Goal: Browse casually

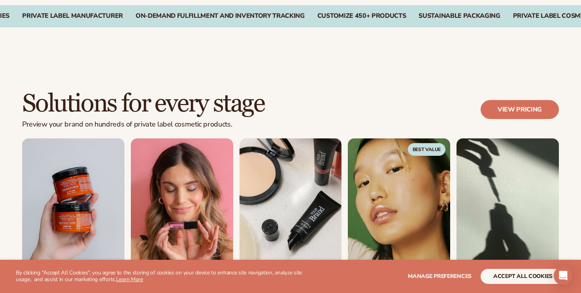
scroll to position [647, 0]
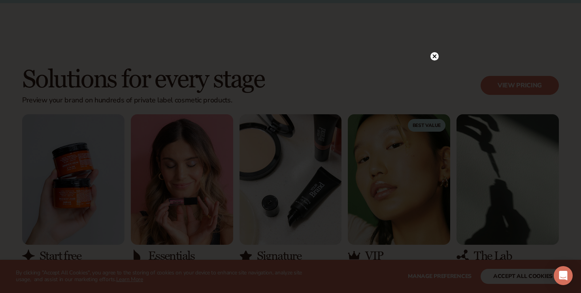
click at [431, 57] on circle at bounding box center [434, 56] width 8 height 8
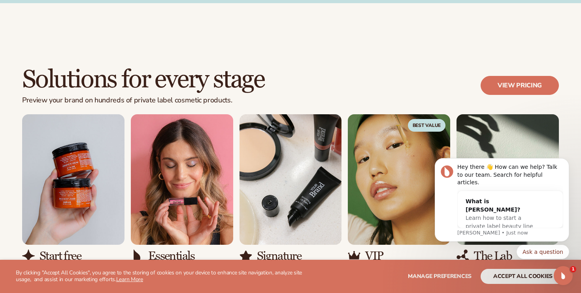
scroll to position [0, 0]
